Goal: Complete application form: Complete application form

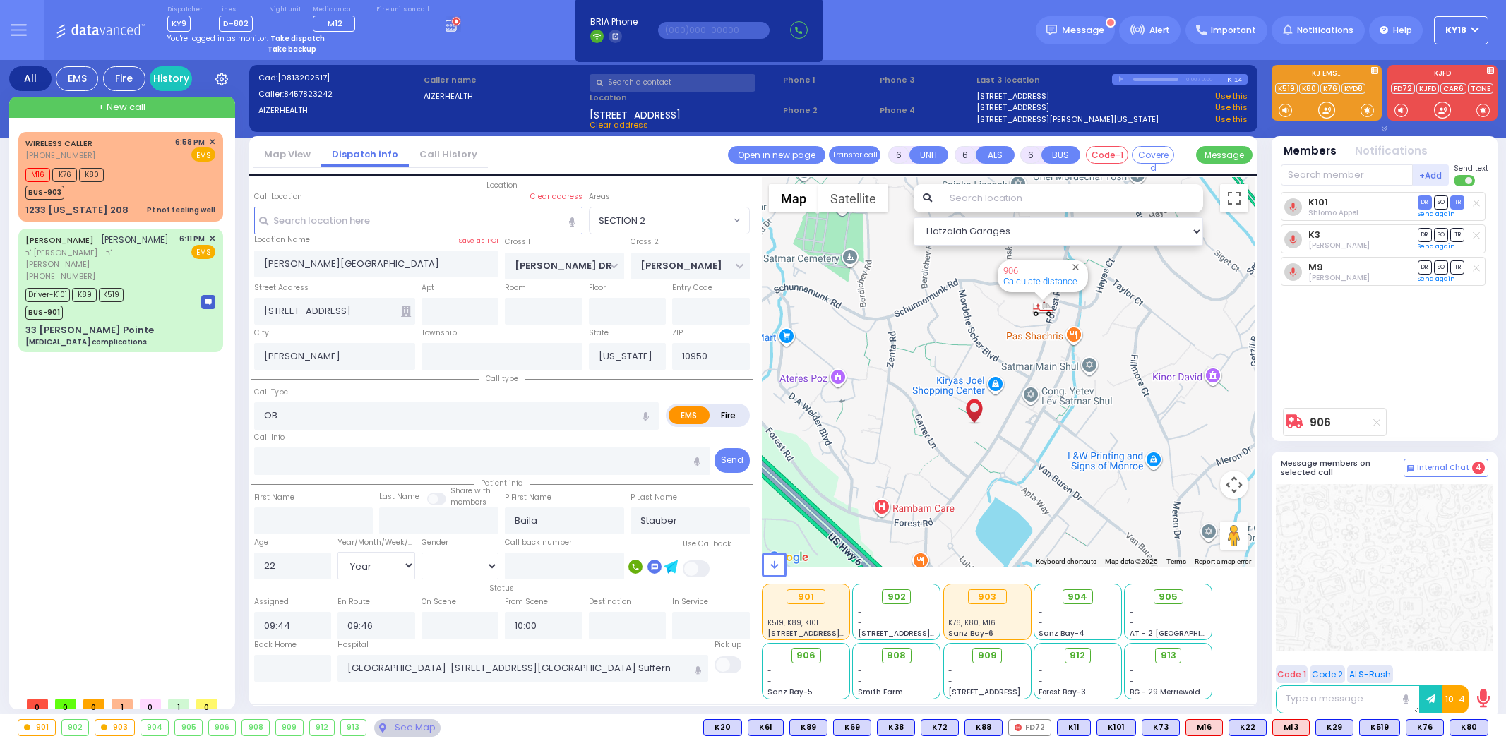
select select "SECTION 2"
select select "Year"
select select "[DEMOGRAPHIC_DATA]"
click at [139, 302] on div "Driver-K101 K89 K519 BUS-901" at bounding box center [120, 302] width 190 height 35
select select
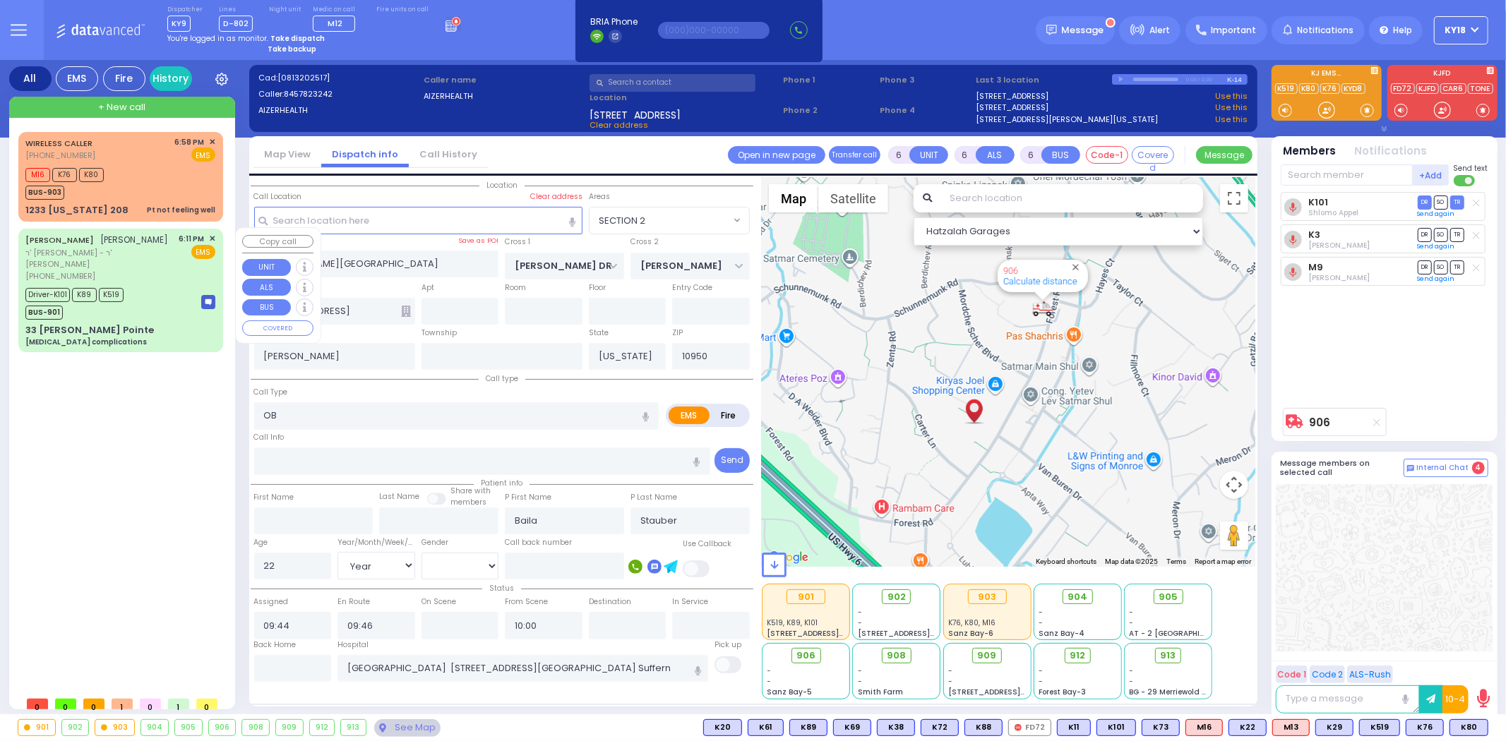
type input "[MEDICAL_DATA] complications"
radio input "true"
type input "[PERSON_NAME]"
type input "Moshe"
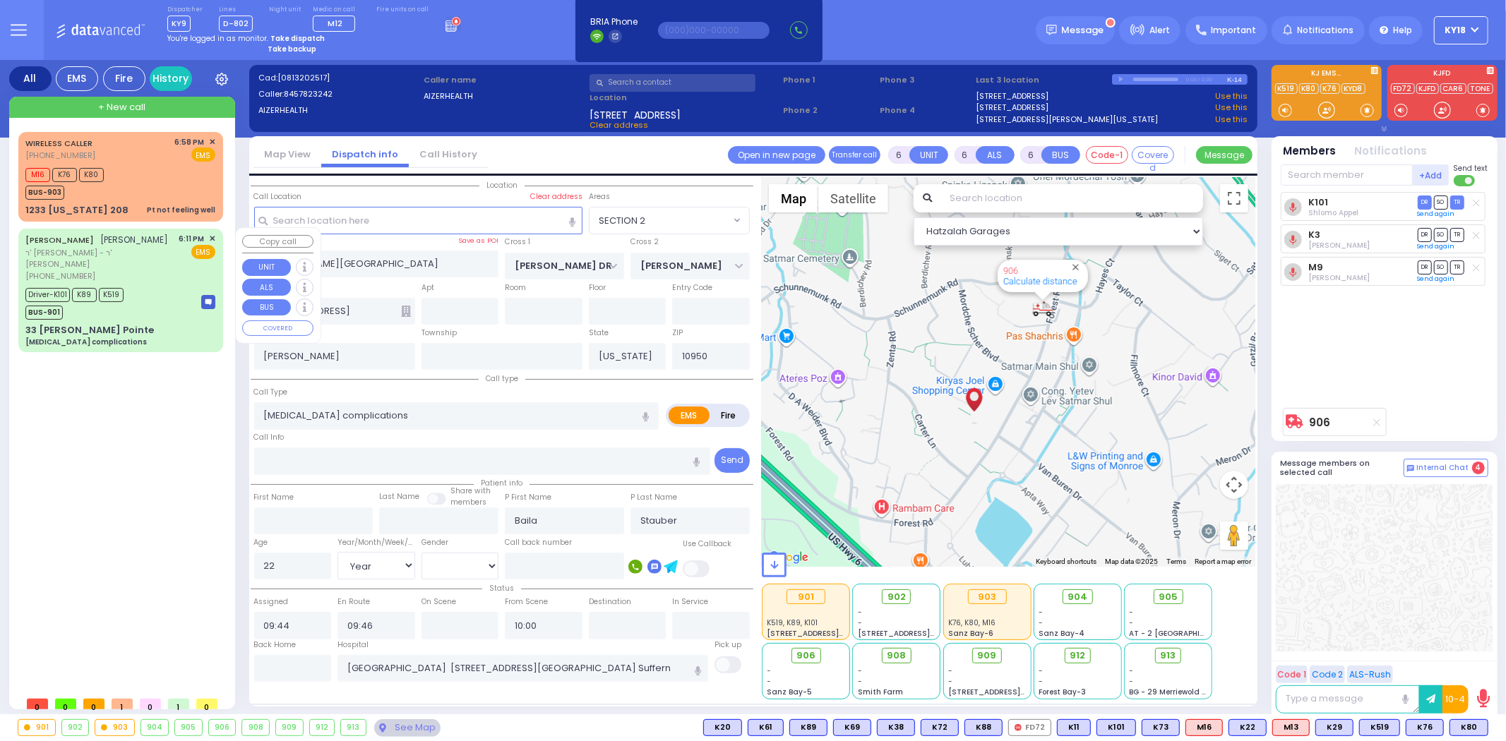
type input "[PERSON_NAME]"
type input "78"
select select "Year"
select select "[DEMOGRAPHIC_DATA]"
type input "18:11"
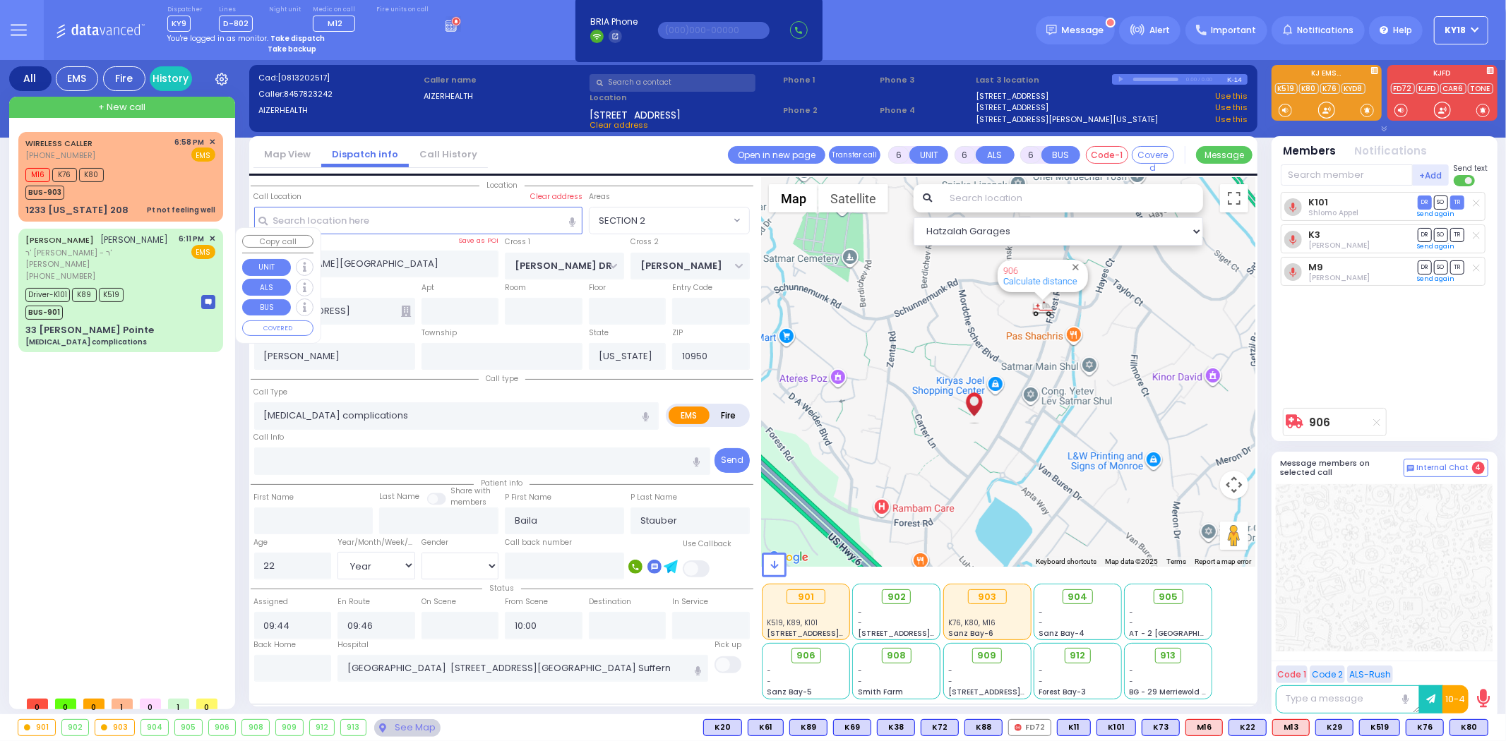
type input "18:13"
type input "18:15"
type input "18:25"
type input "18:55"
type input "19:23"
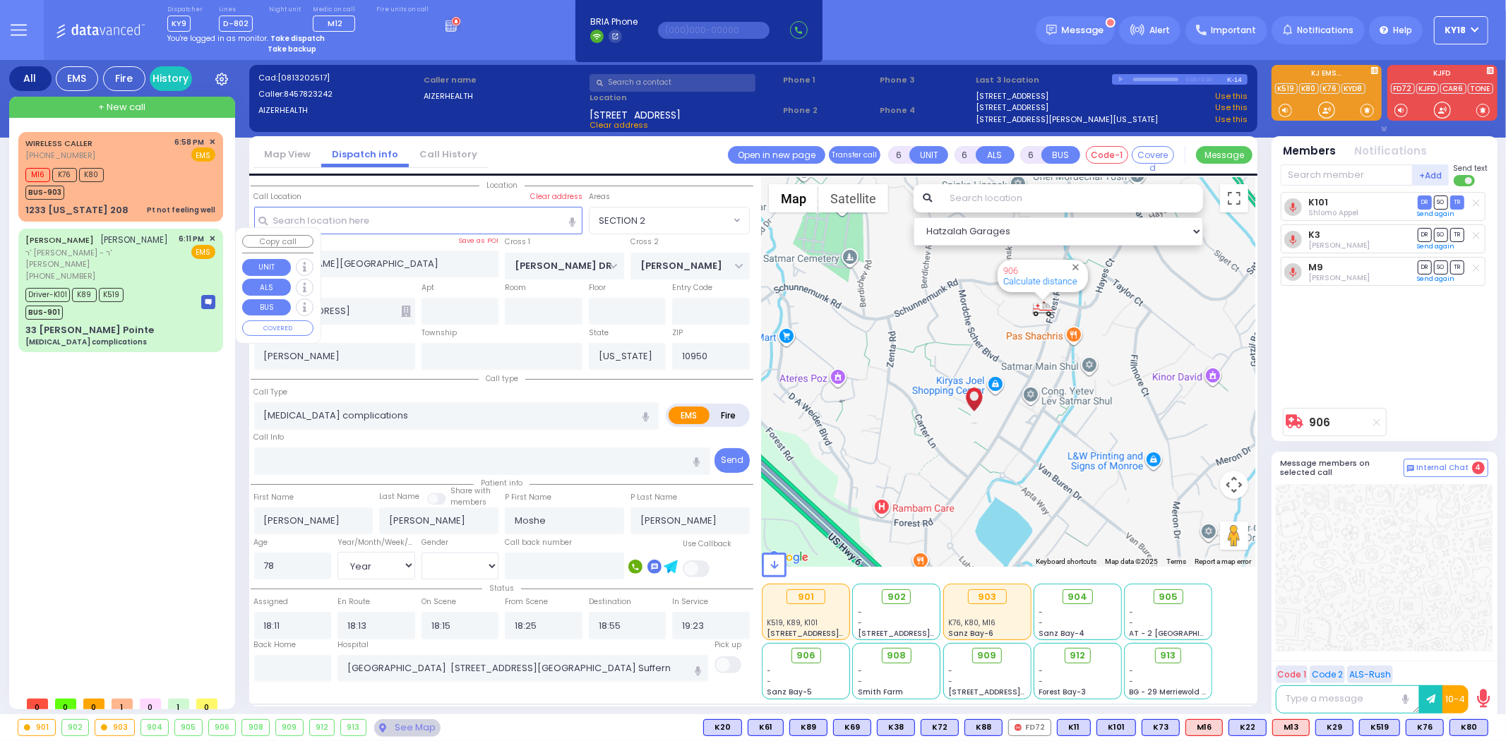
select select "Hatzalah Garages"
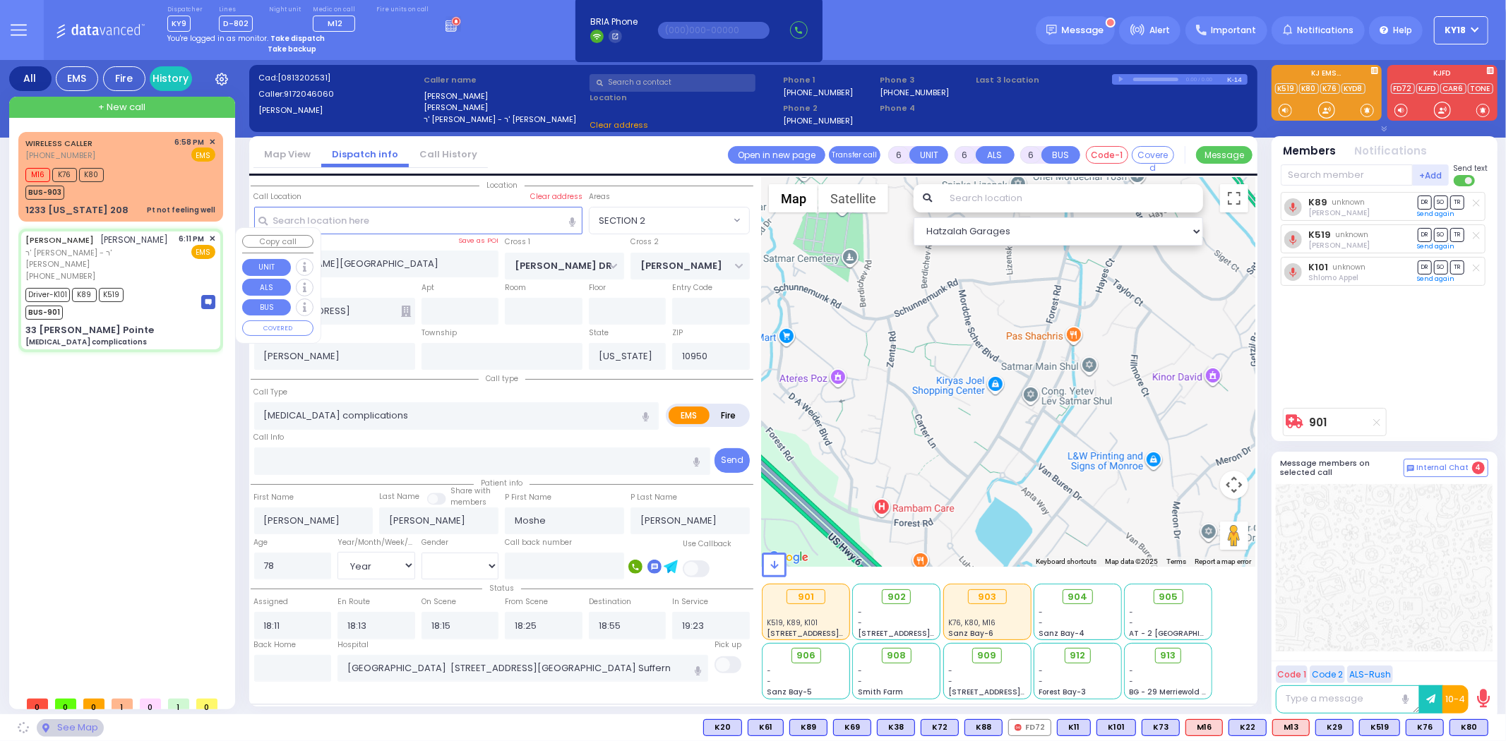
type input "ALLEGHANY CROSSING"
type input "CATSKILL HIGH RAIL"
type input "33 [PERSON_NAME] Pointe"
type input "Monroe"
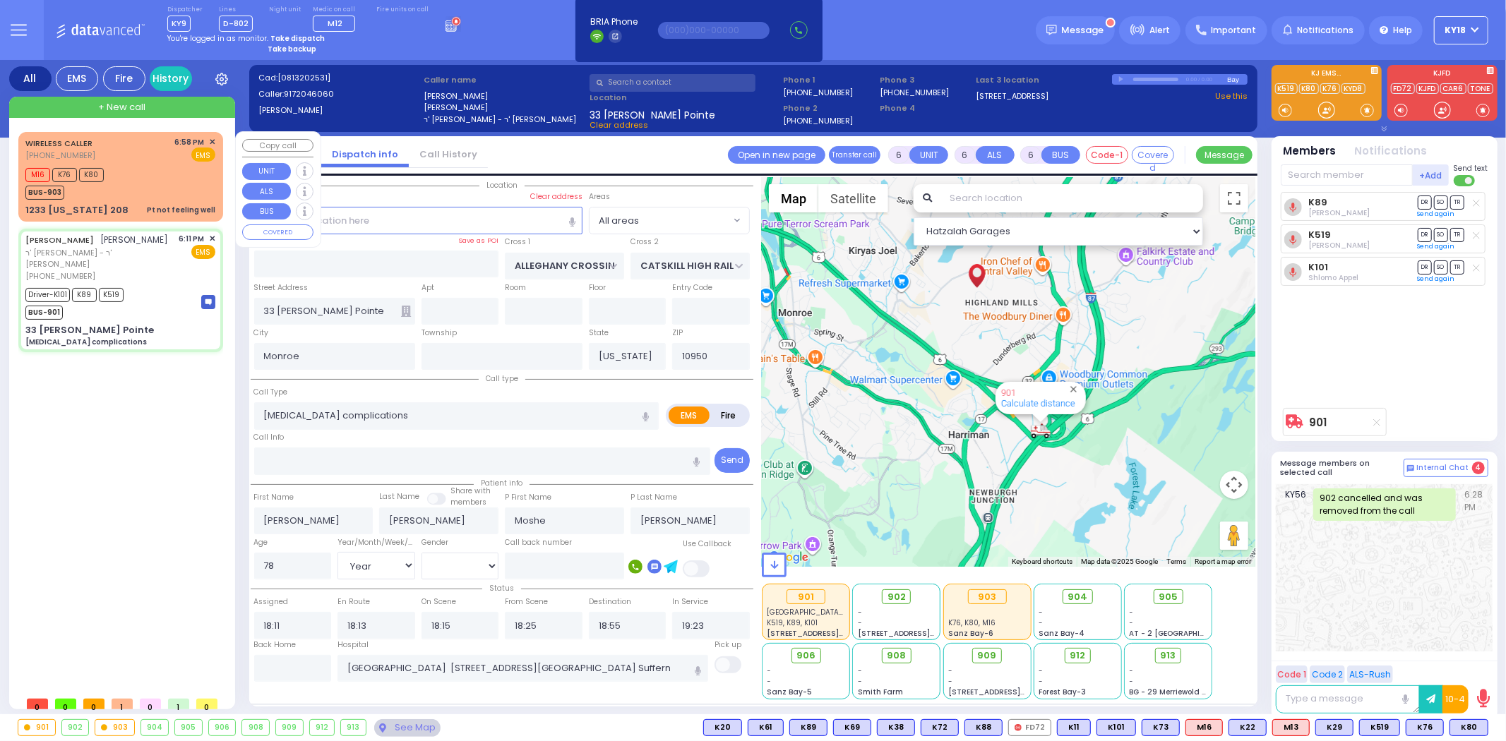
click at [169, 209] on div "Pt not feeling well" at bounding box center [181, 210] width 68 height 11
select select
type input "Pt not feeling well"
radio input "true"
type input "Unknown"
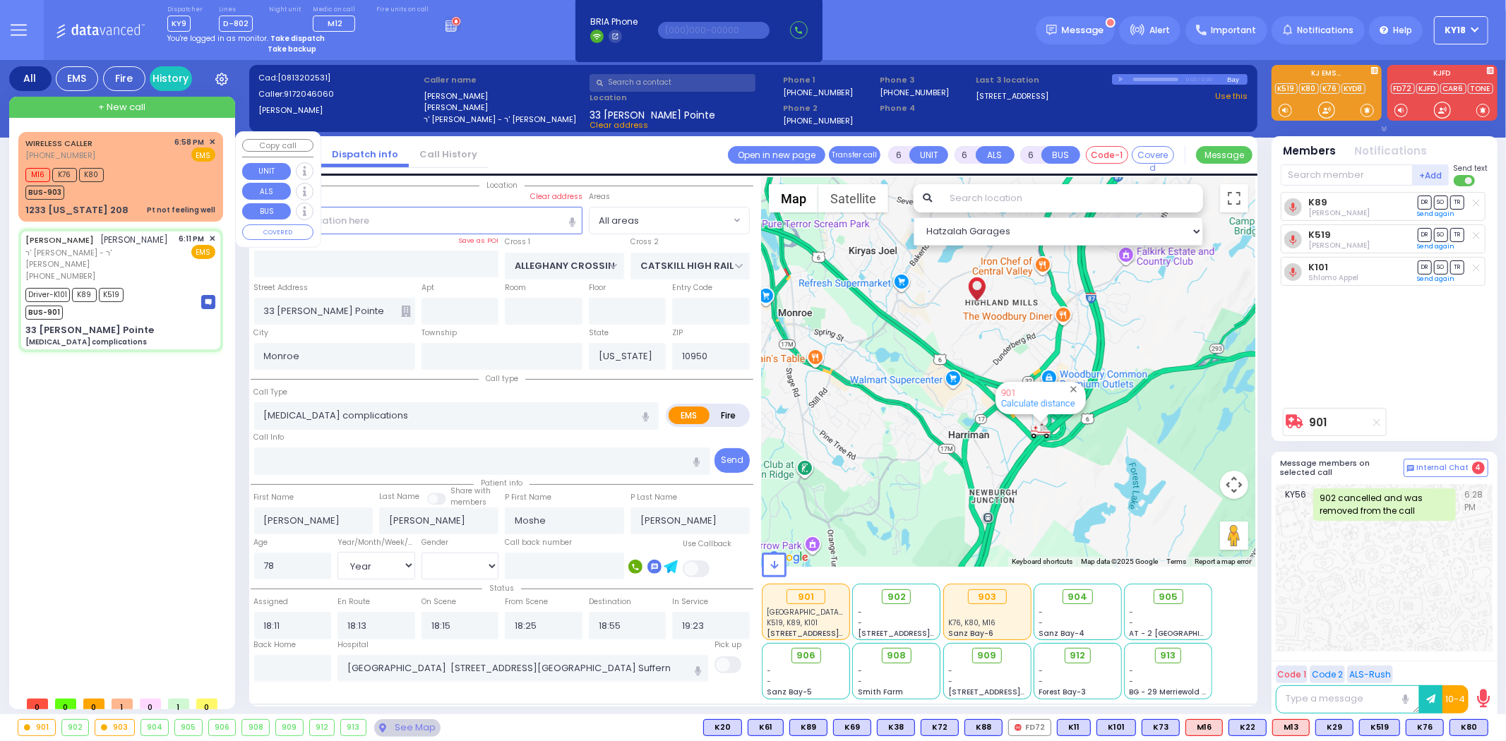
type input "Unknown"
type input "15"
select select "Year"
select select "[DEMOGRAPHIC_DATA]"
type input "18:58"
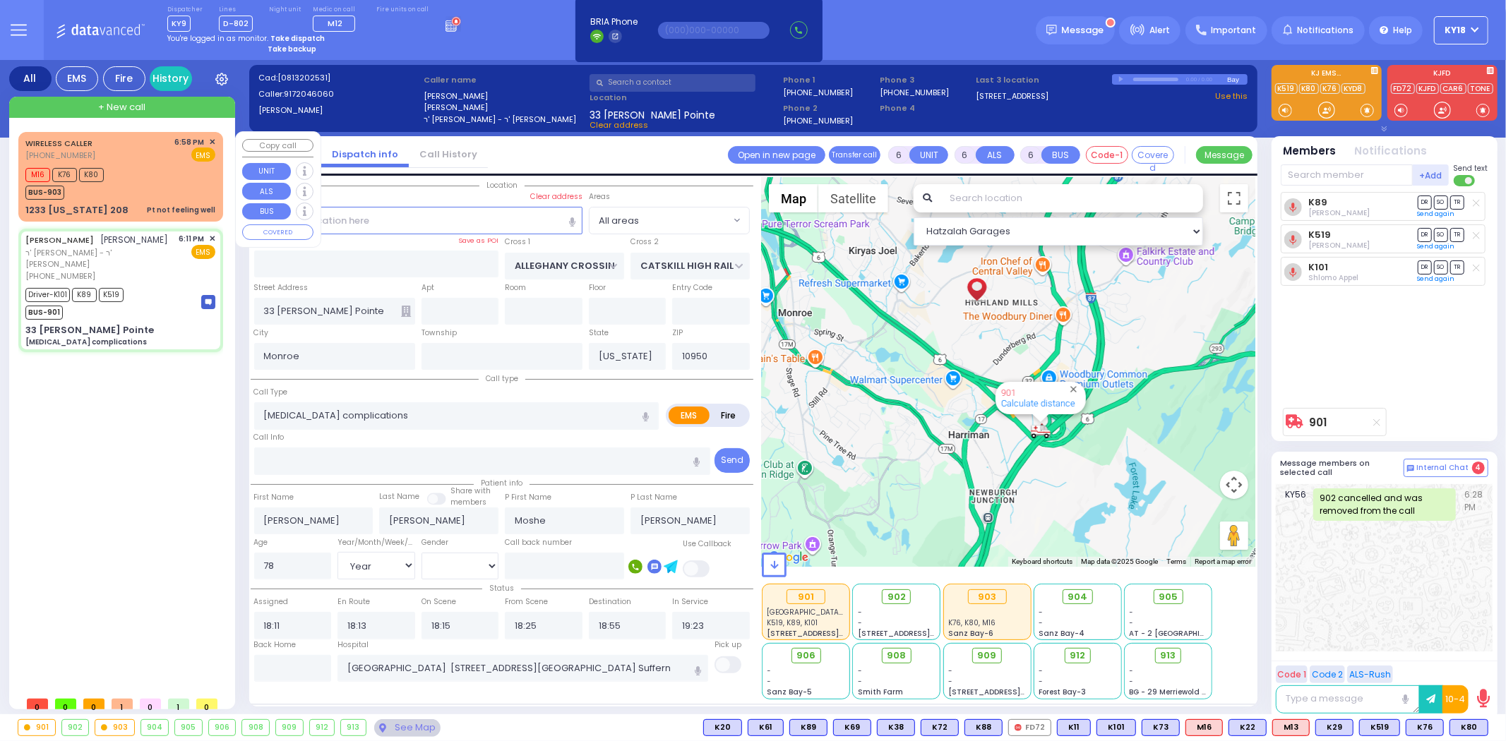
type input "19:00"
type input "[GEOGRAPHIC_DATA]"
select select "Hatzalah Garages"
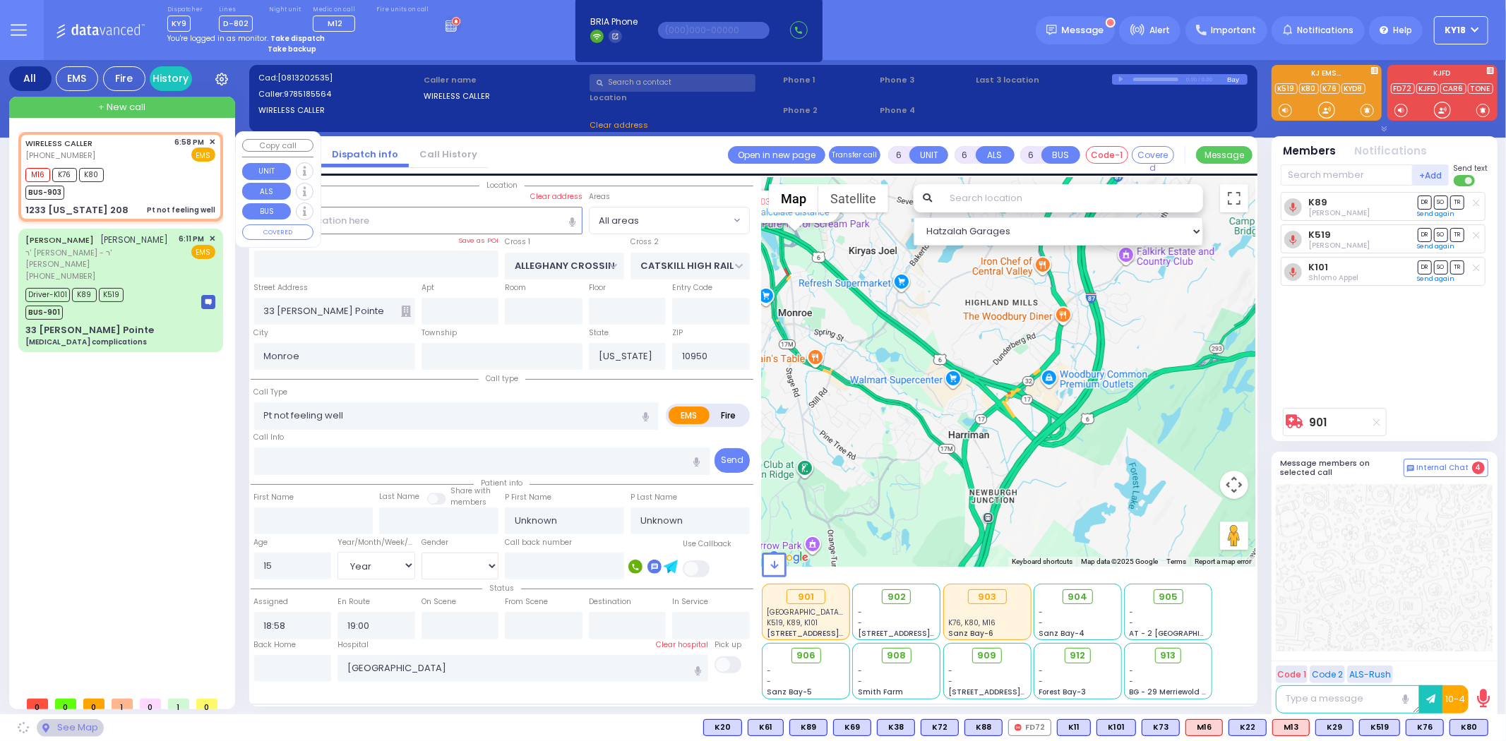
type input "CLOVE RD"
type input "JMD DR"
type input "1233 [US_STATE] 208"
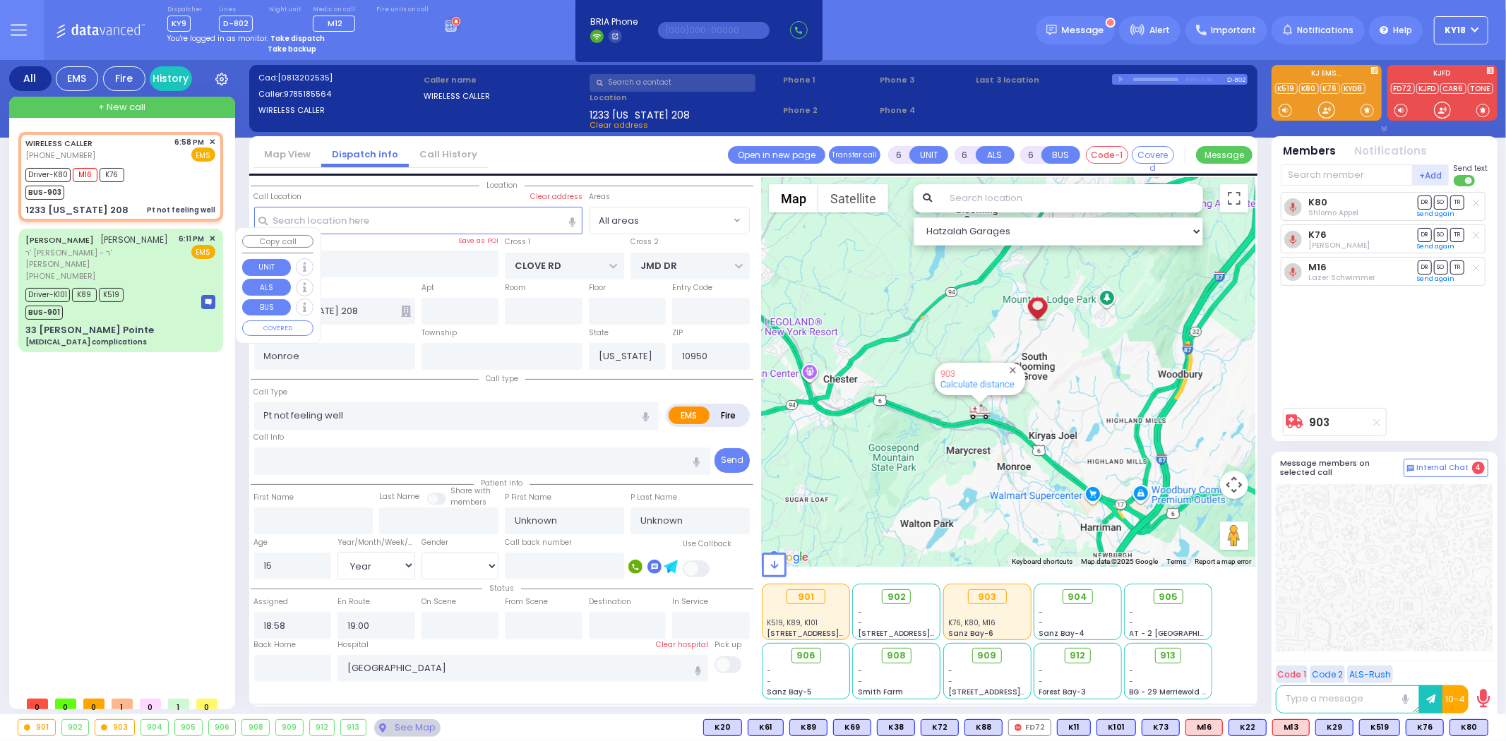
select select
radio input "true"
select select "Year"
select select "[DEMOGRAPHIC_DATA]"
type input "19:05"
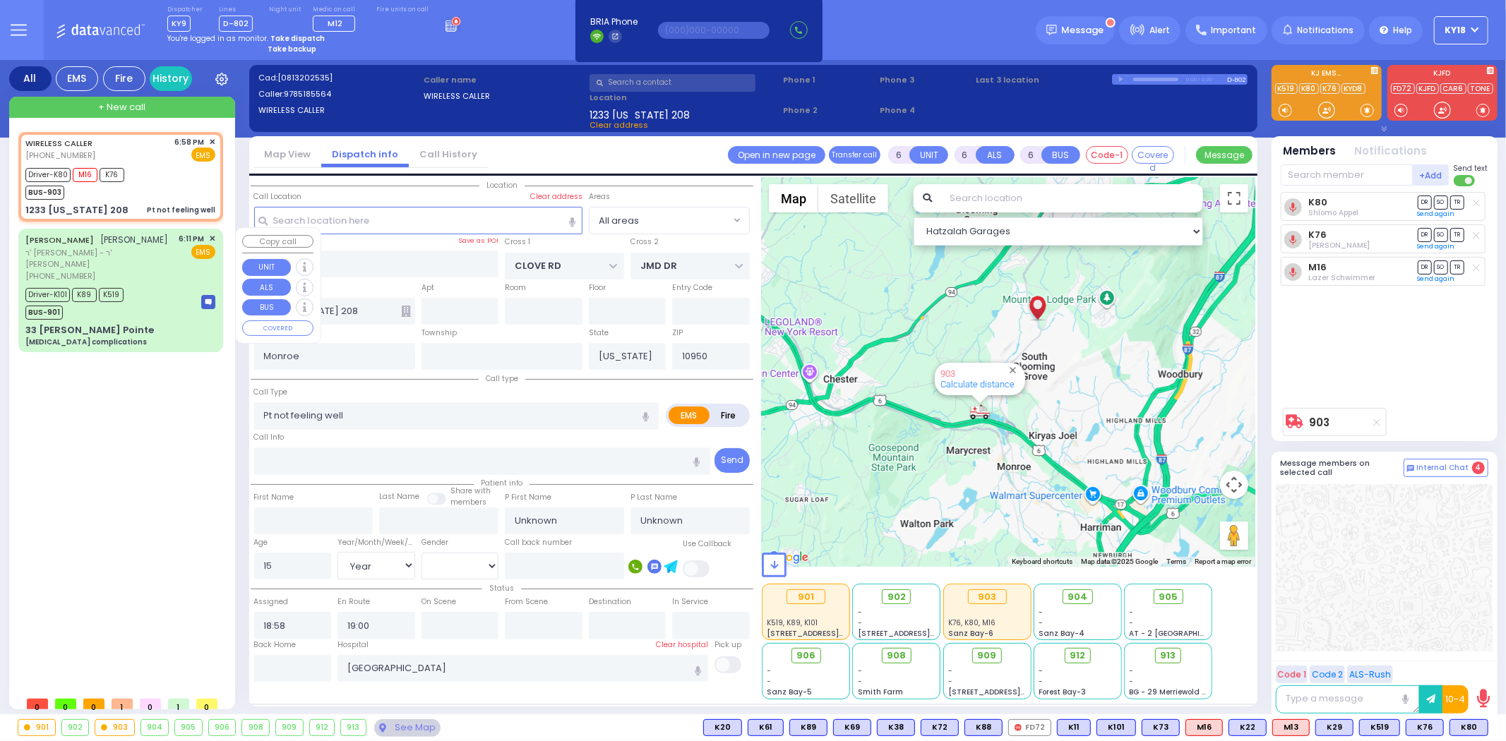
type input "19:30"
type input "20:05"
type input "20:30"
select select "Hatzalah Garages"
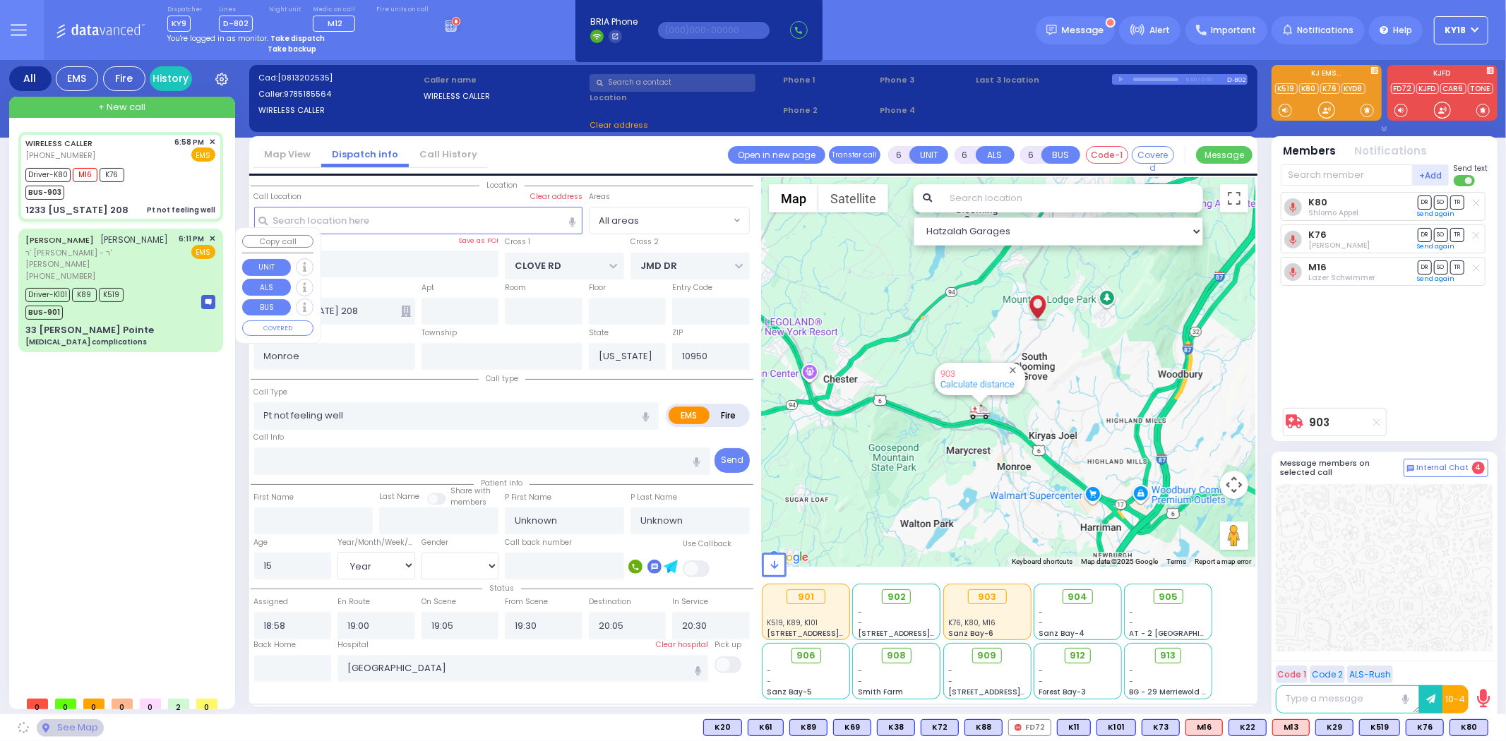
select select
radio input "true"
select select "Year"
select select "[DEMOGRAPHIC_DATA]"
select select "Hatzalah Garages"
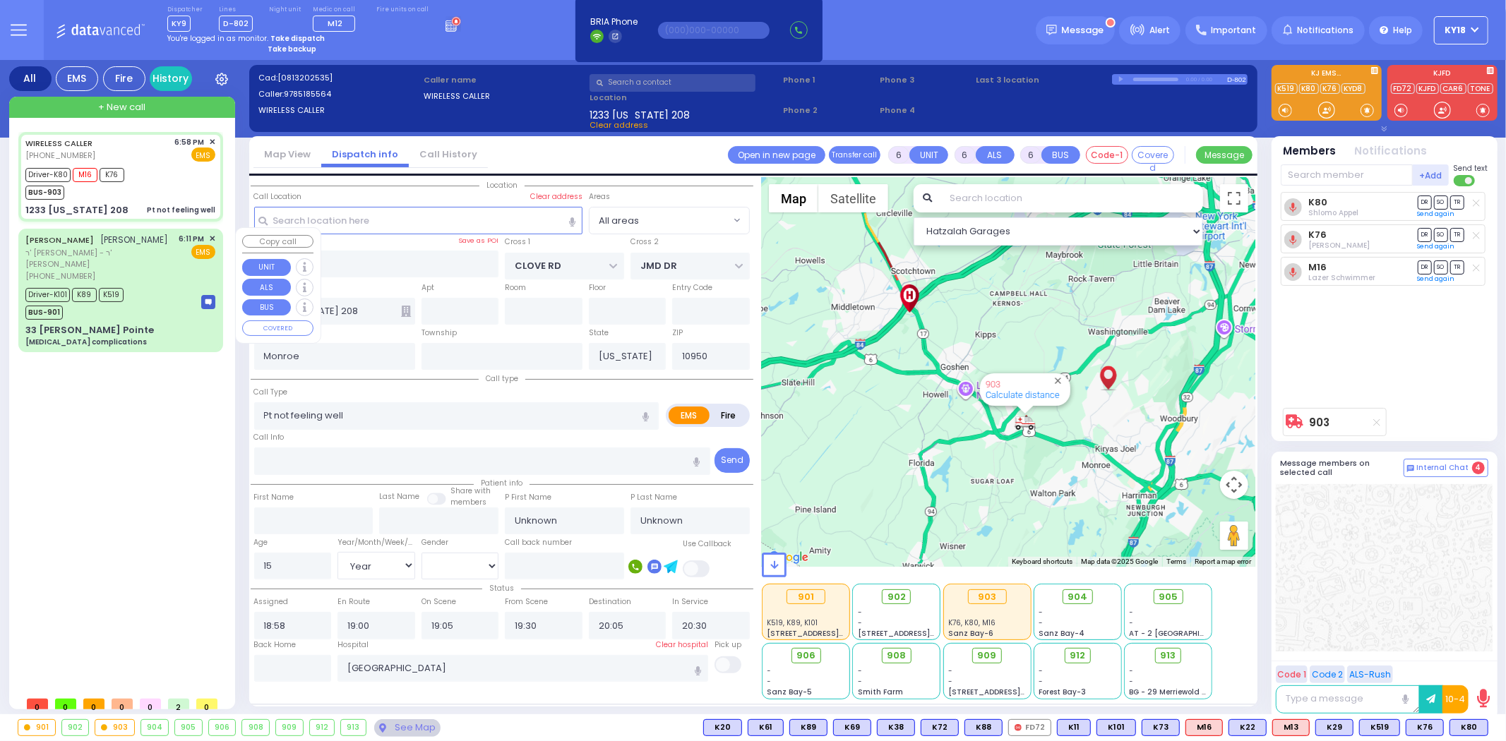
select select
radio input "true"
select select "Year"
select select "[DEMOGRAPHIC_DATA]"
select select "Hatzalah Garages"
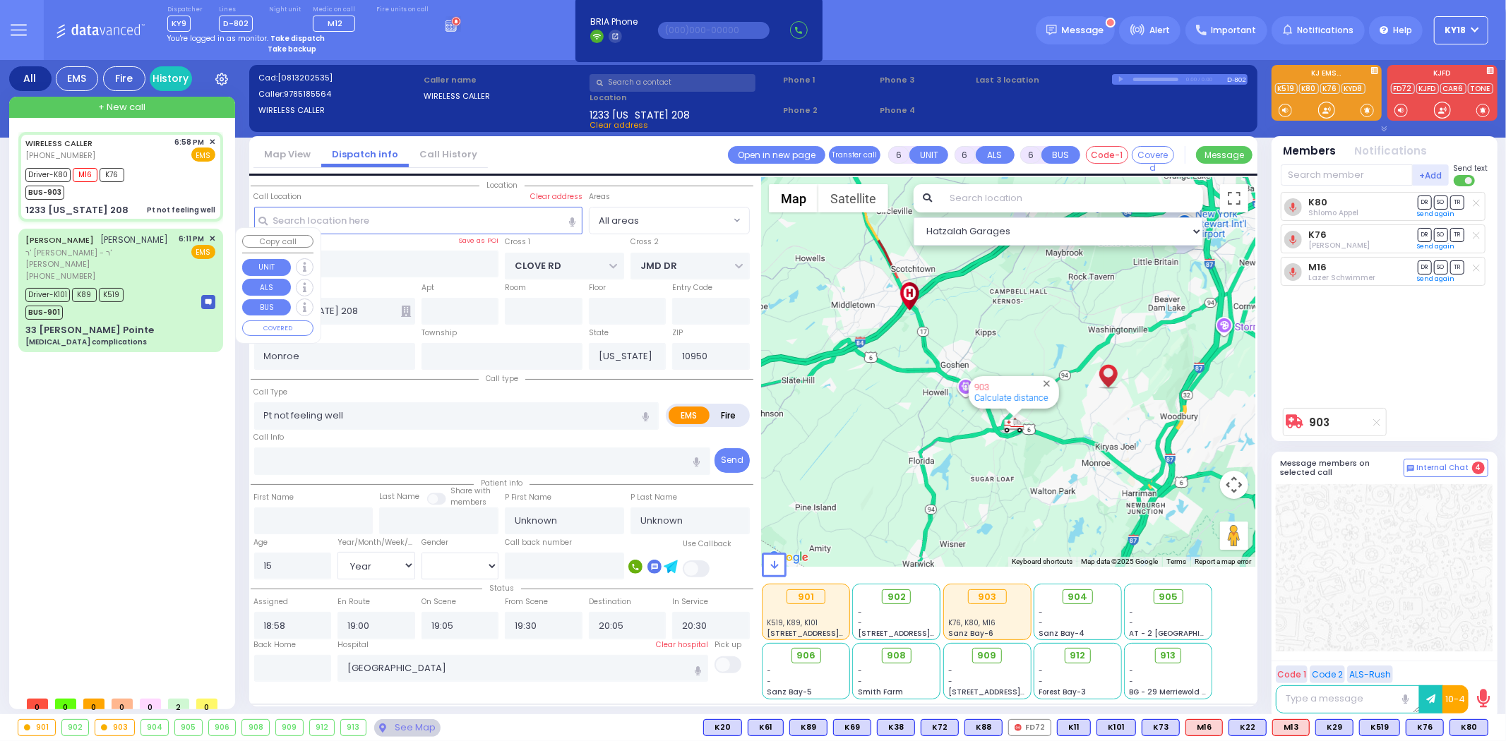
select select
radio input "true"
select select "Year"
select select "[DEMOGRAPHIC_DATA]"
select select "Hatzalah Garages"
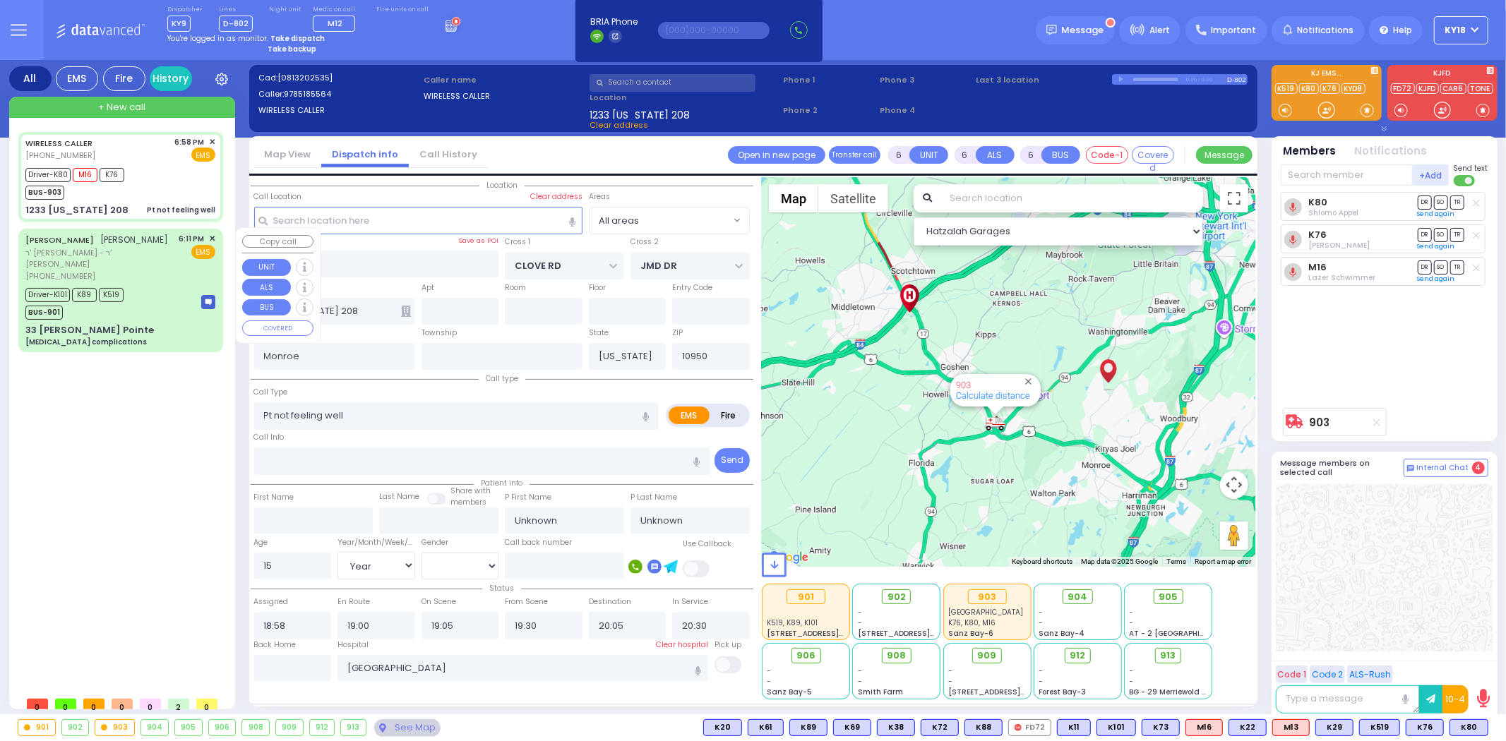
select select
radio input "true"
select select "Year"
select select "[DEMOGRAPHIC_DATA]"
select select "Hatzalah Garages"
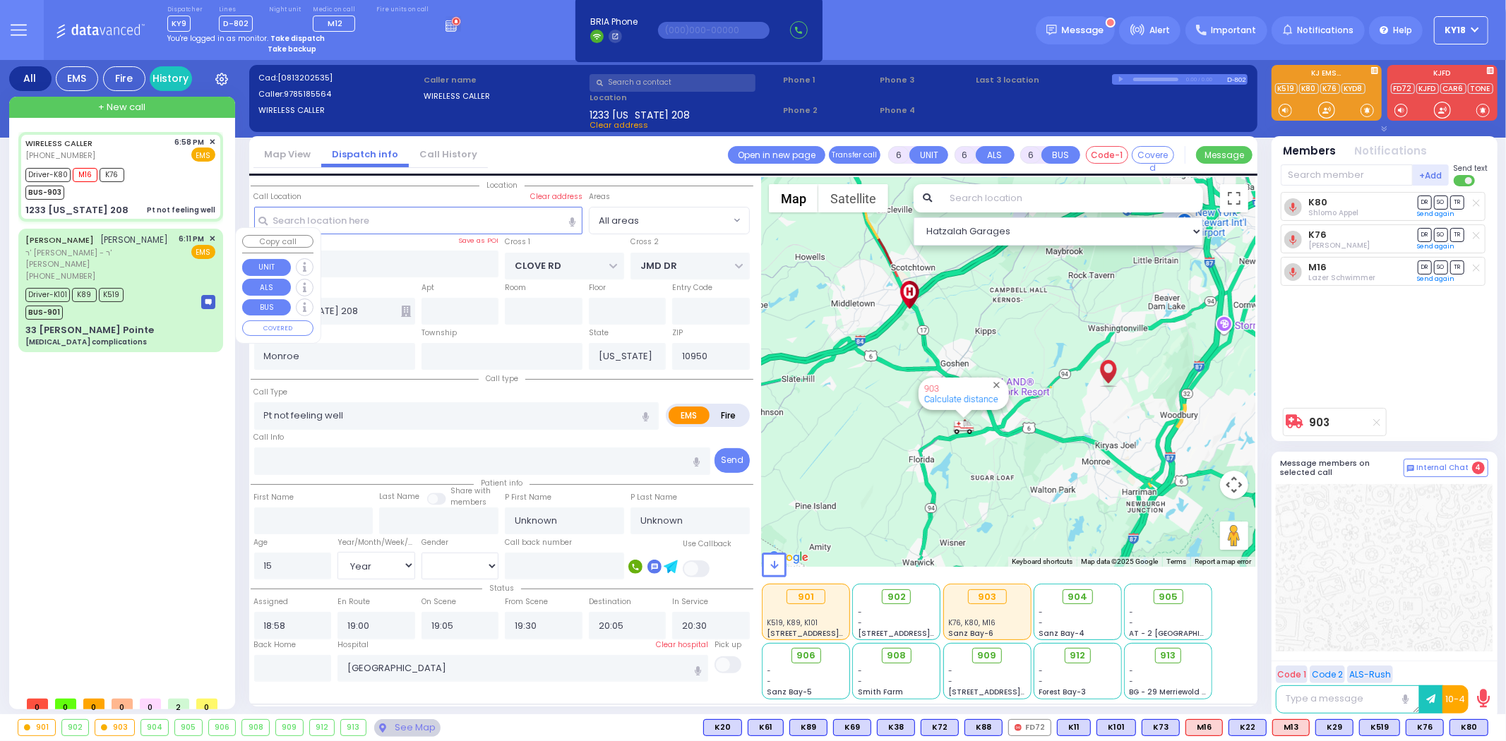
select select
radio input "true"
type input "Moshe"
type input "[PERSON_NAME]"
select select "Year"
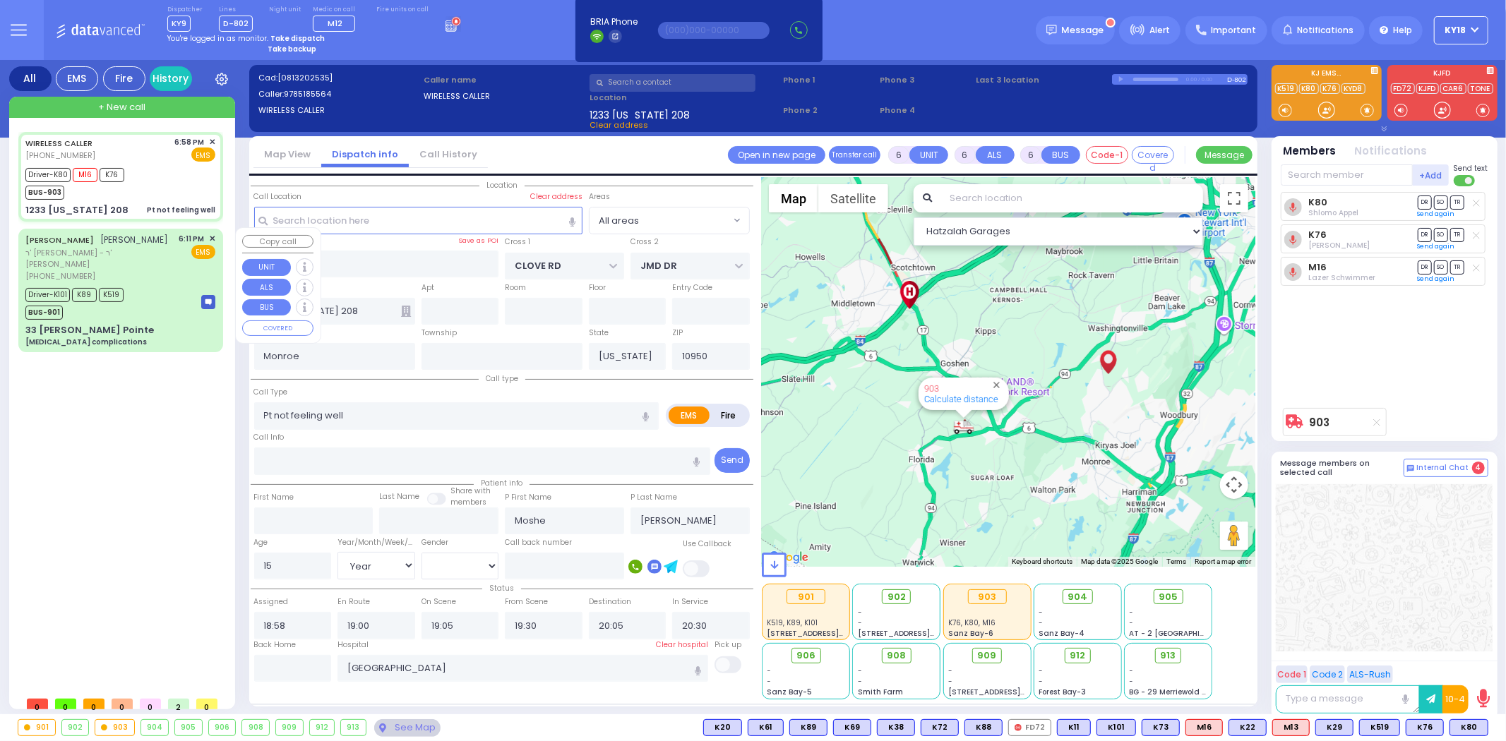
select select "[DEMOGRAPHIC_DATA]"
select select "Hatzalah Garages"
select select
radio input "true"
select select "Year"
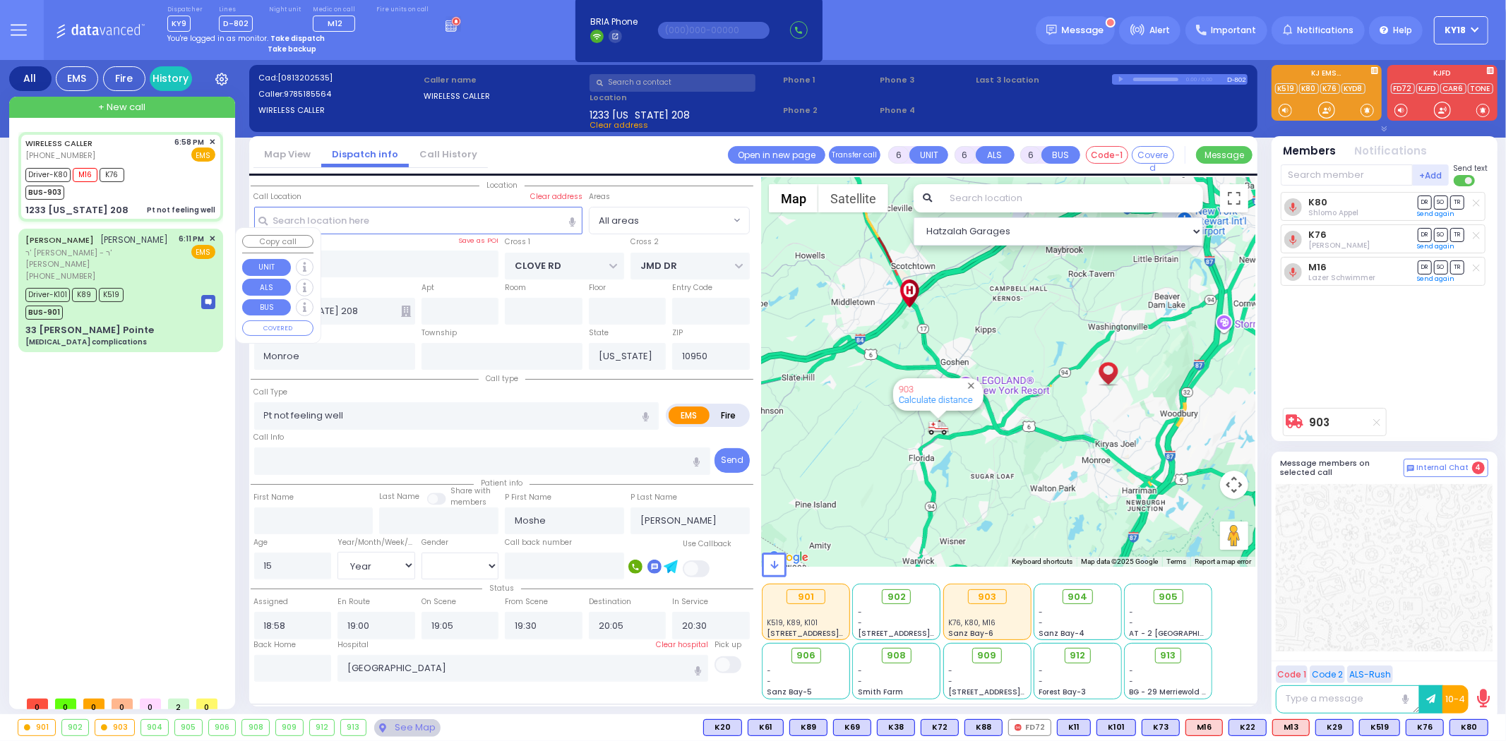
select select "[DEMOGRAPHIC_DATA]"
select select "Hatzalah Garages"
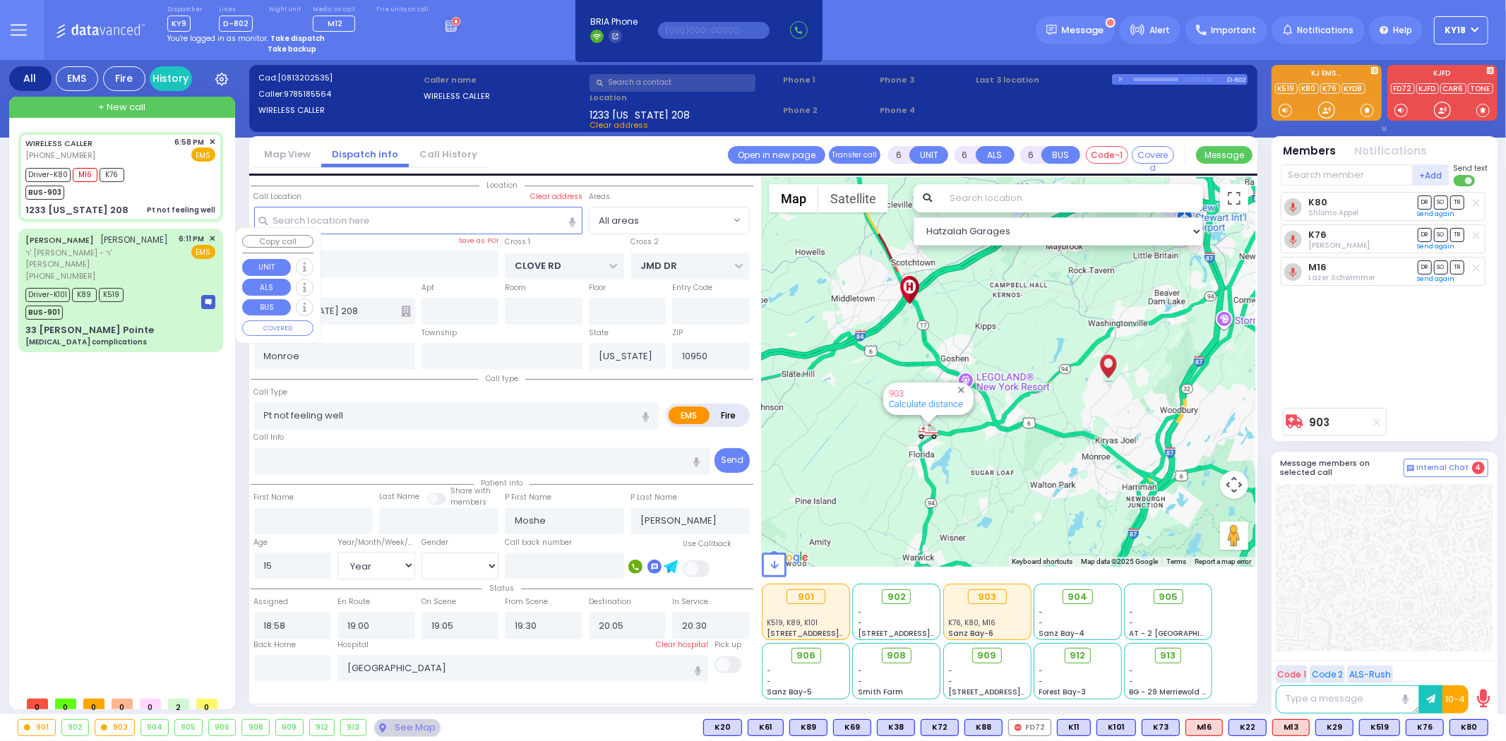
select select
radio input "true"
select select "Year"
select select "[DEMOGRAPHIC_DATA]"
select select "Hatzalah Garages"
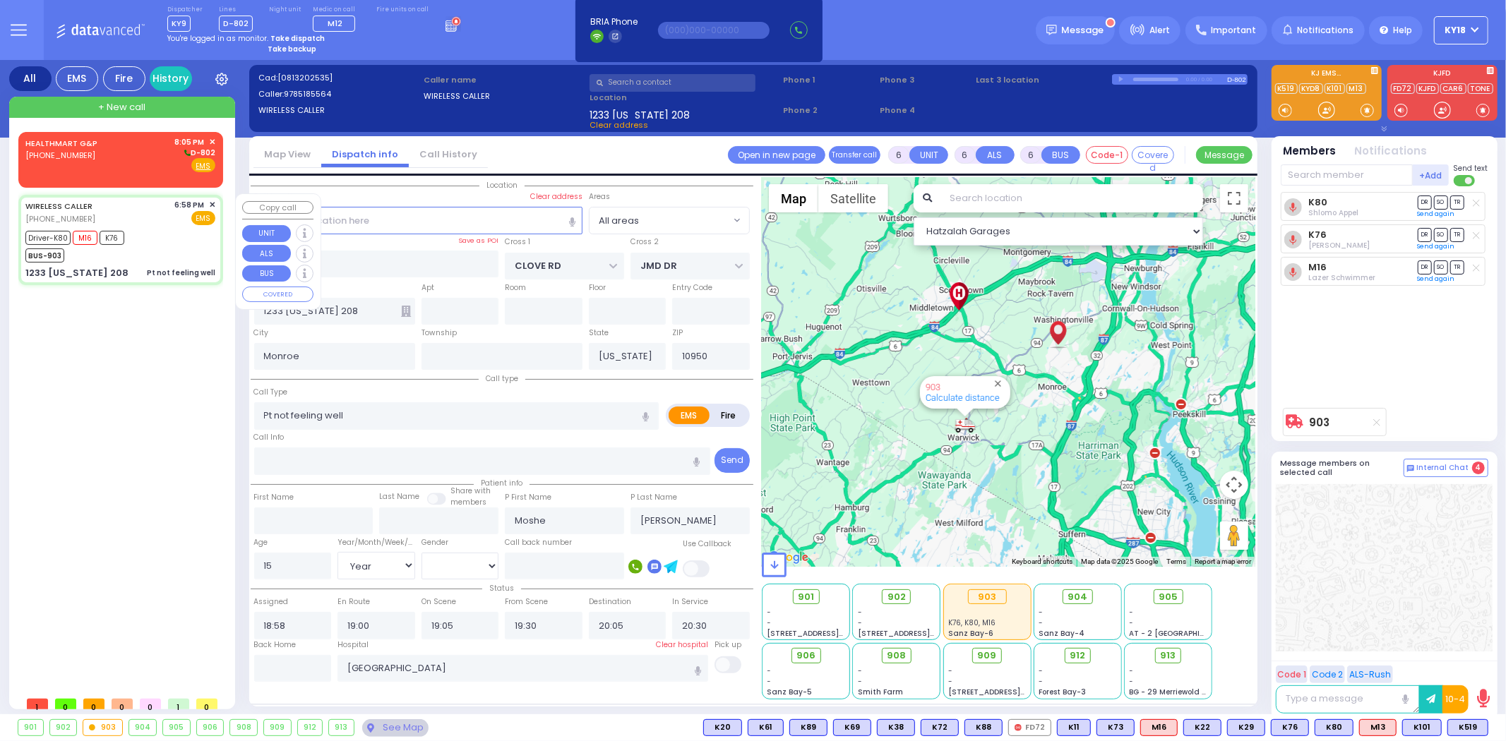
click at [157, 257] on div "Driver-K80 M16 K76 BUS-903" at bounding box center [120, 244] width 190 height 35
select select
radio input "true"
select select "Year"
select select "[DEMOGRAPHIC_DATA]"
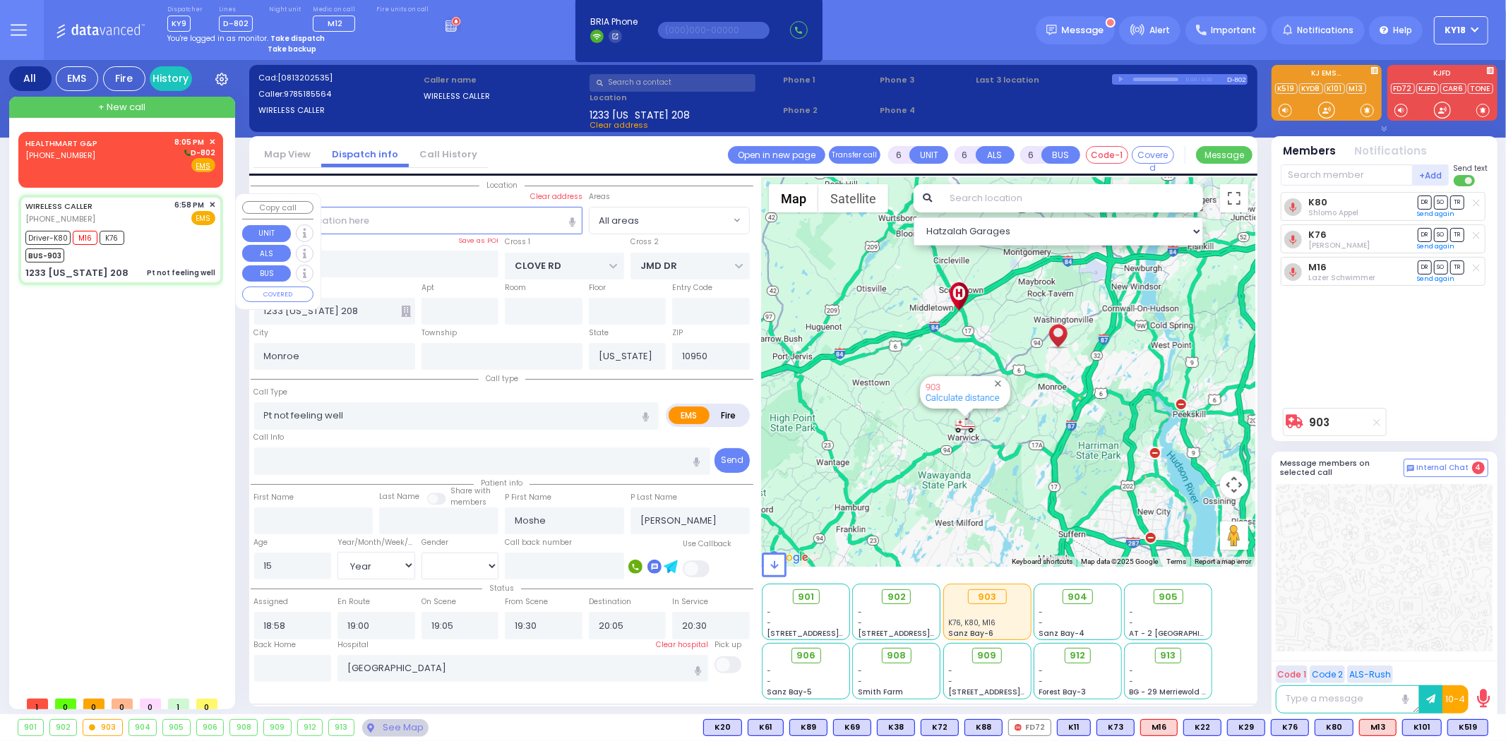
select select "Hatzalah Garages"
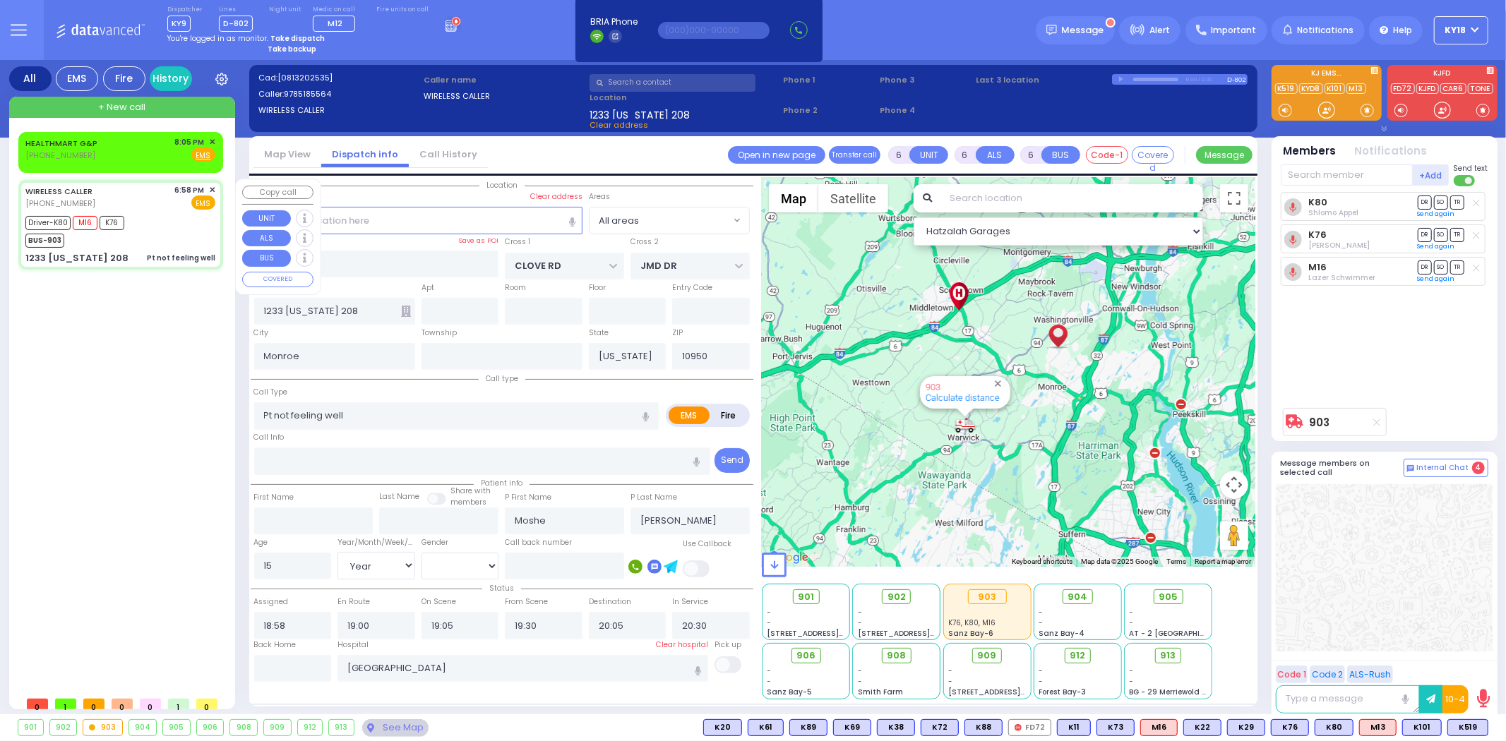
select select
radio input "true"
select select "Year"
select select "[DEMOGRAPHIC_DATA]"
select select "Hatzalah Garages"
